Goal: Transaction & Acquisition: Purchase product/service

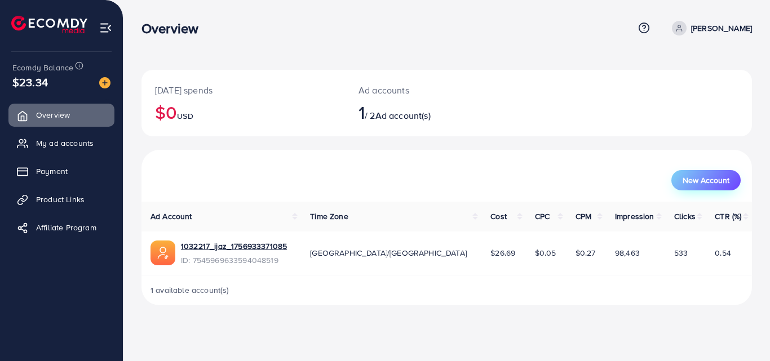
click at [719, 179] on span "New Account" at bounding box center [706, 180] width 47 height 8
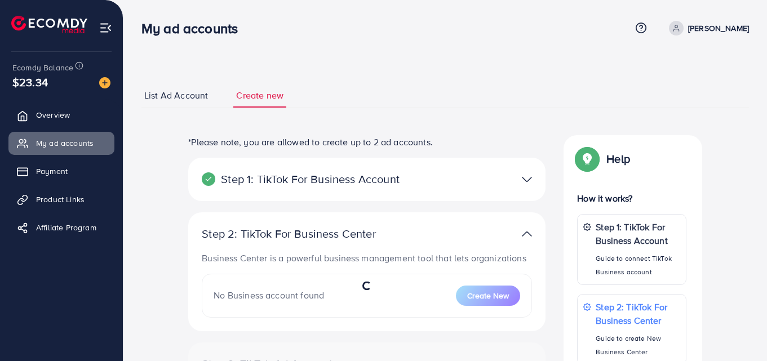
select select
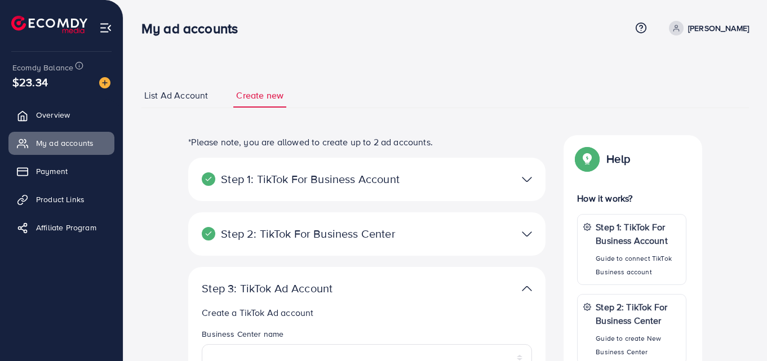
click at [104, 28] on img at bounding box center [105, 27] width 13 height 13
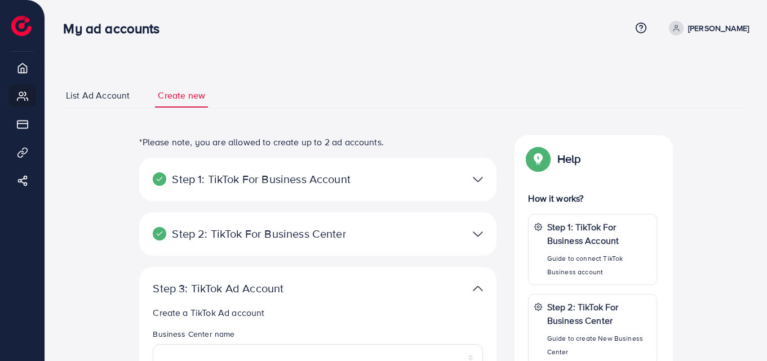
click at [114, 93] on span "List Ad Account" at bounding box center [98, 95] width 64 height 13
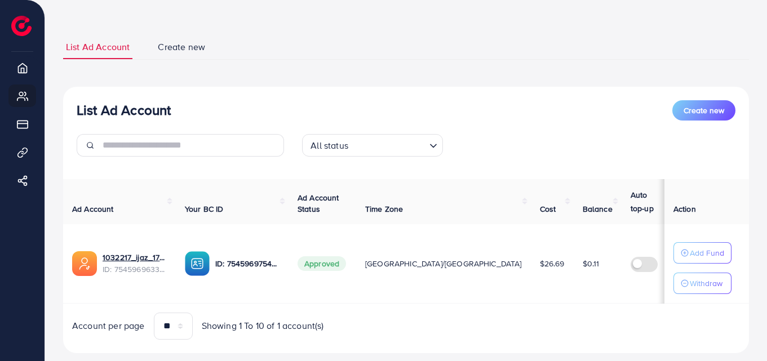
scroll to position [72, 0]
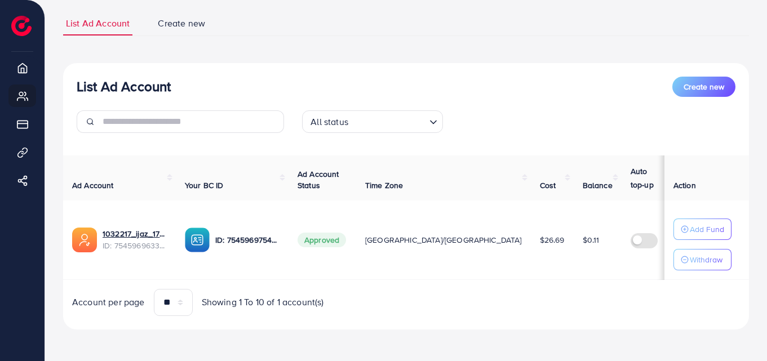
click at [180, 30] on link "Create new" at bounding box center [181, 23] width 53 height 24
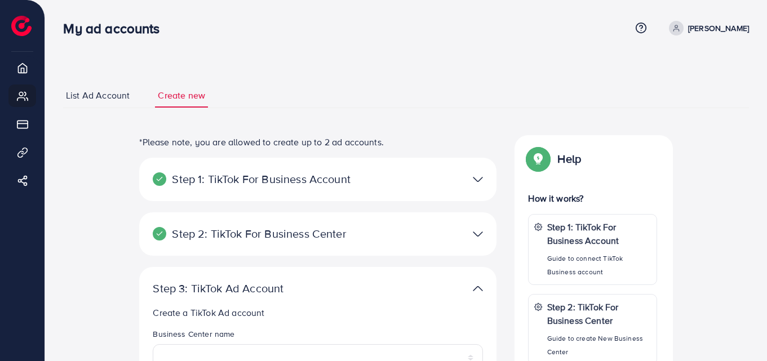
click at [114, 99] on span "List Ad Account" at bounding box center [98, 95] width 64 height 13
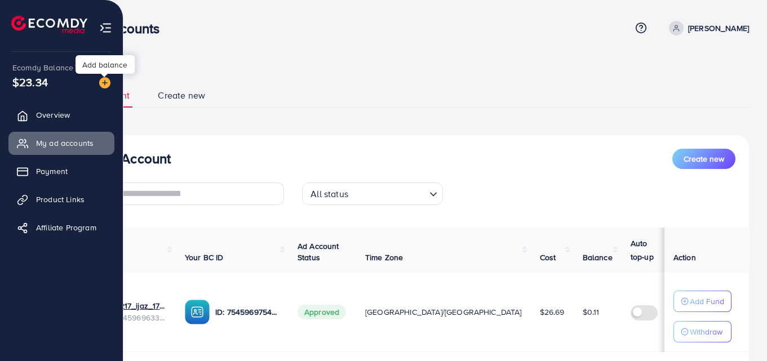
click at [104, 82] on img at bounding box center [104, 82] width 11 height 11
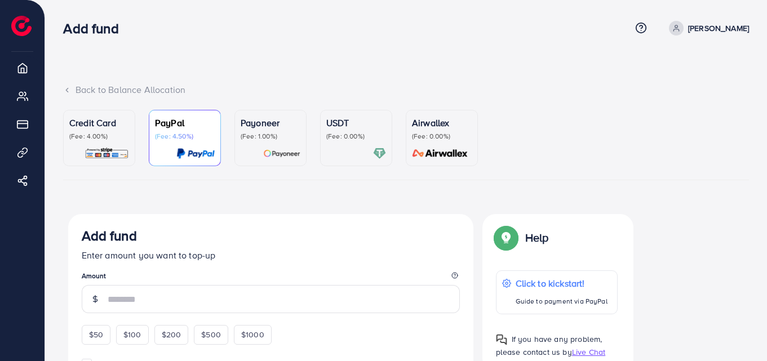
click at [98, 131] on div "Credit Card (Fee: 4.00%)" at bounding box center [99, 128] width 60 height 25
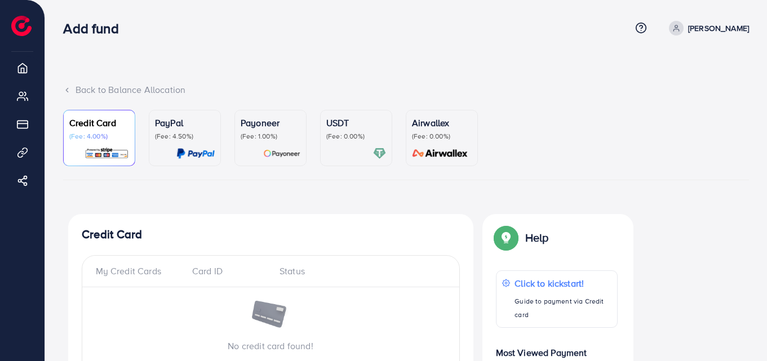
click at [168, 132] on p "(Fee: 4.50%)" at bounding box center [185, 136] width 60 height 9
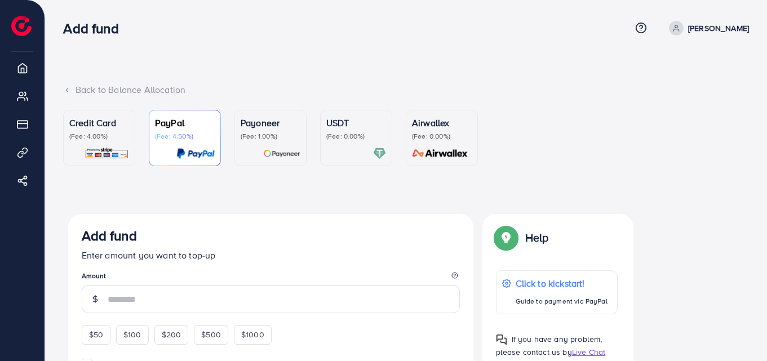
click at [258, 125] on p "Payoneer" at bounding box center [271, 123] width 60 height 14
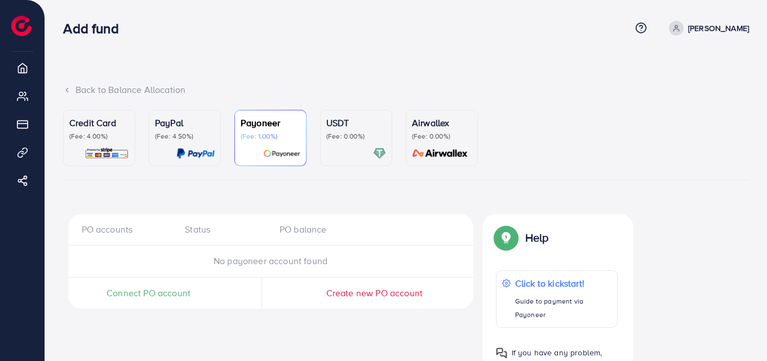
click at [349, 134] on p "(Fee: 0.00%)" at bounding box center [356, 136] width 60 height 9
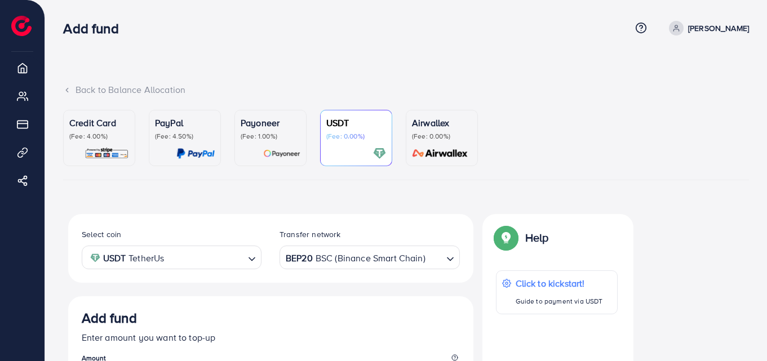
click at [462, 123] on p "Airwallex" at bounding box center [442, 123] width 60 height 14
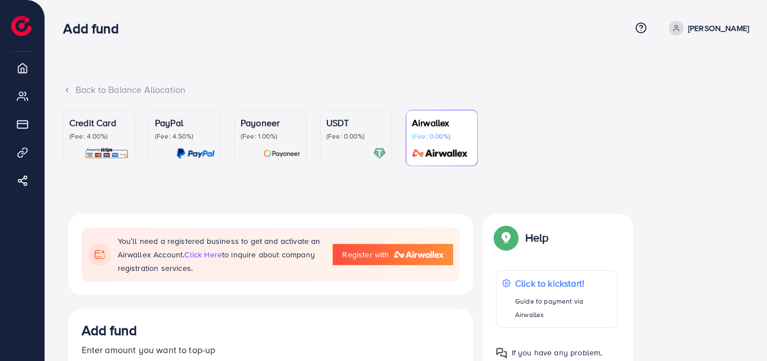
click at [174, 132] on p "(Fee: 4.50%)" at bounding box center [185, 136] width 60 height 9
